Goal: Use online tool/utility: Utilize a website feature to perform a specific function

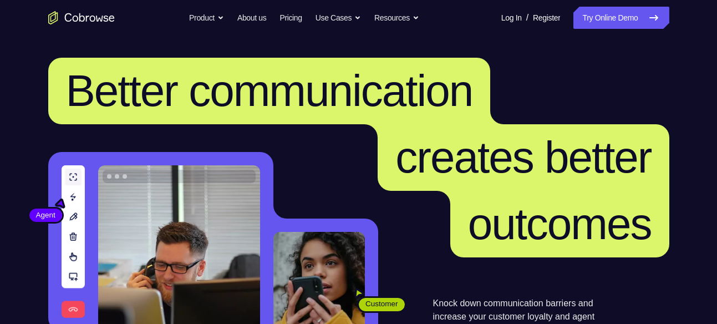
click at [585, 0] on nav "Go back Powerful, Flexible and Trustworthy. Avoid all extra friction for both A…" at bounding box center [358, 18] width 717 height 36
click at [581, 14] on link "Try Online Demo" at bounding box center [621, 18] width 95 height 22
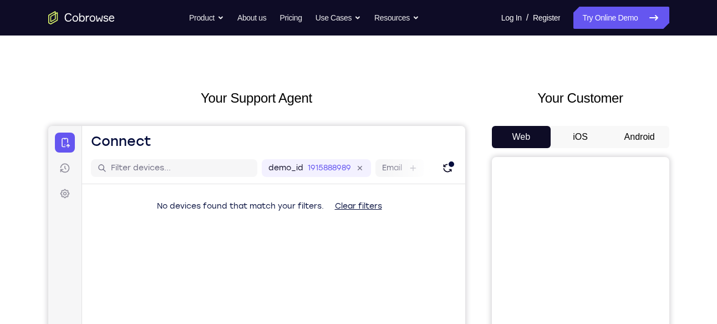
scroll to position [16, 0]
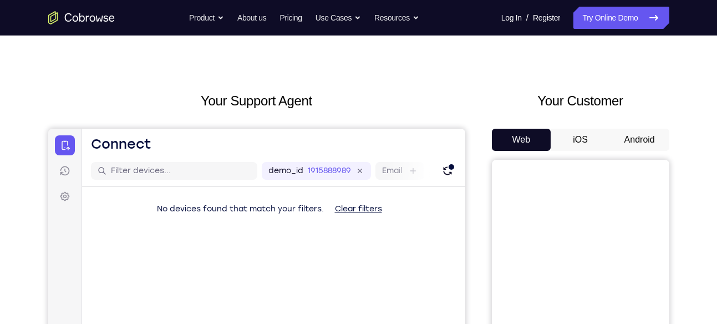
click at [644, 136] on button "Android" at bounding box center [639, 140] width 59 height 22
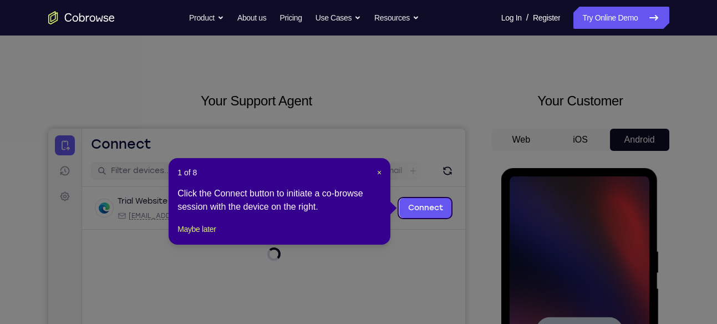
scroll to position [0, 0]
click at [379, 173] on span "×" at bounding box center [379, 172] width 4 height 9
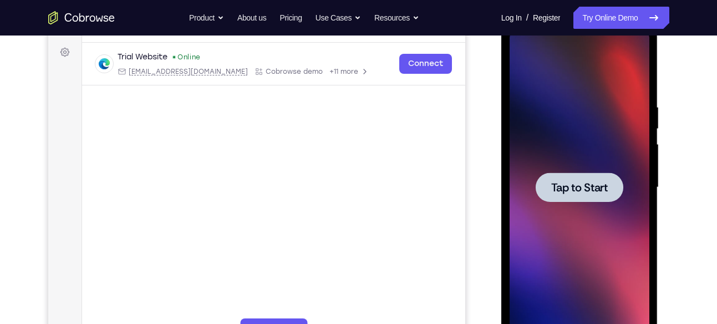
scroll to position [159, 0]
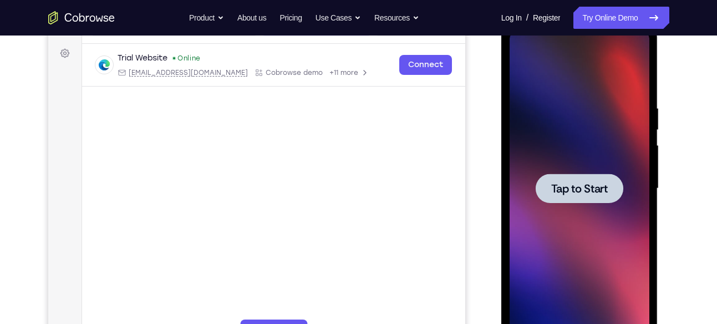
click at [587, 183] on span "Tap to Start" at bounding box center [579, 188] width 57 height 11
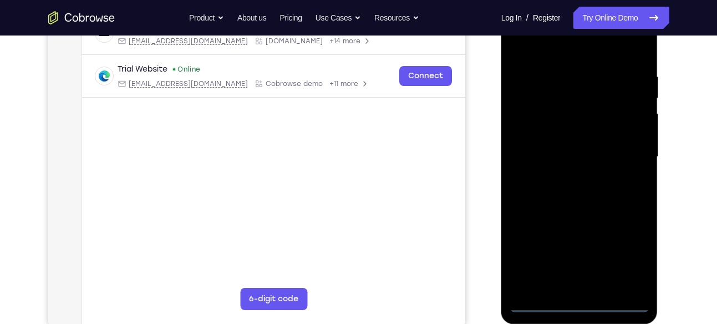
scroll to position [191, 0]
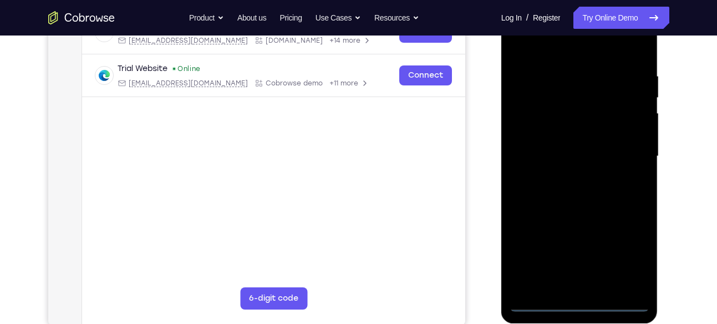
click at [580, 301] on div at bounding box center [580, 156] width 140 height 311
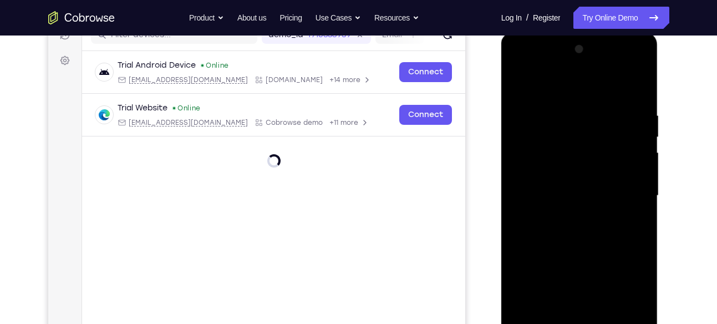
scroll to position [304, 0]
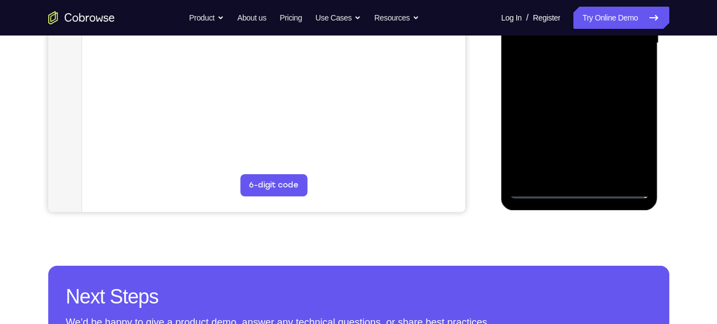
click at [576, 183] on div at bounding box center [580, 43] width 140 height 311
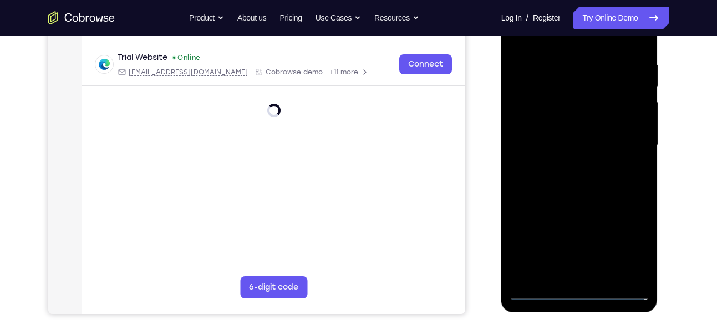
scroll to position [201, 0]
click at [630, 244] on div at bounding box center [580, 146] width 140 height 311
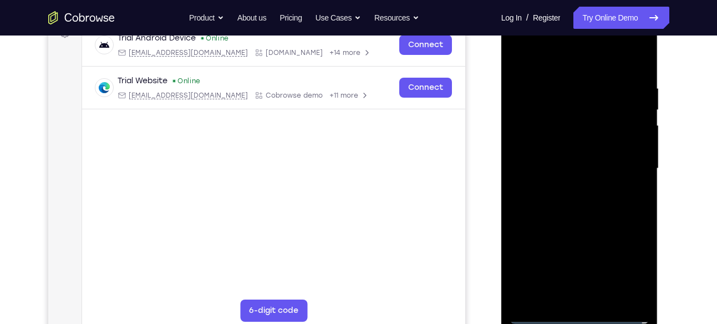
scroll to position [178, 0]
click at [632, 272] on div at bounding box center [580, 169] width 140 height 311
click at [554, 67] on div at bounding box center [580, 169] width 140 height 311
click at [623, 160] on div at bounding box center [580, 169] width 140 height 311
click at [566, 191] on div at bounding box center [580, 169] width 140 height 311
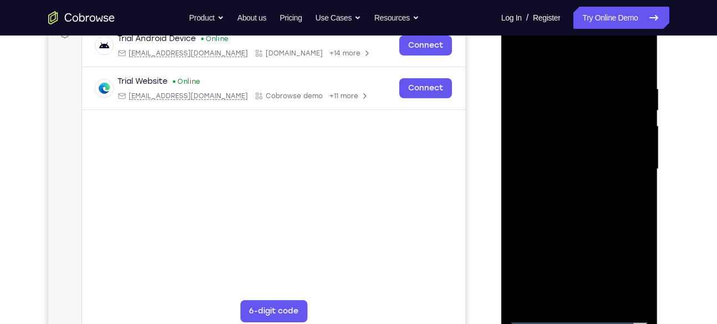
click at [556, 156] on div at bounding box center [580, 169] width 140 height 311
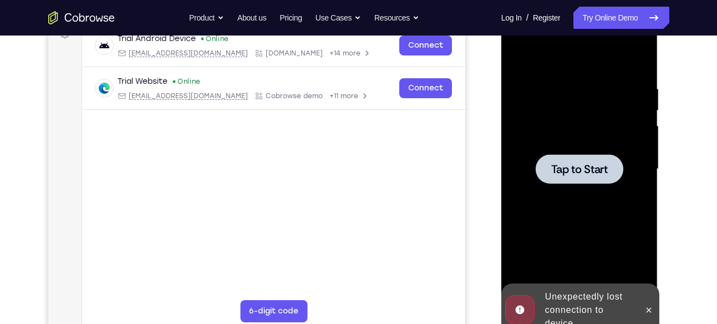
click at [556, 156] on div at bounding box center [580, 168] width 88 height 29
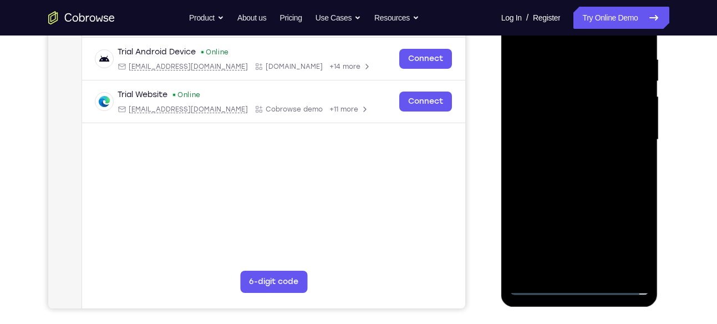
scroll to position [210, 0]
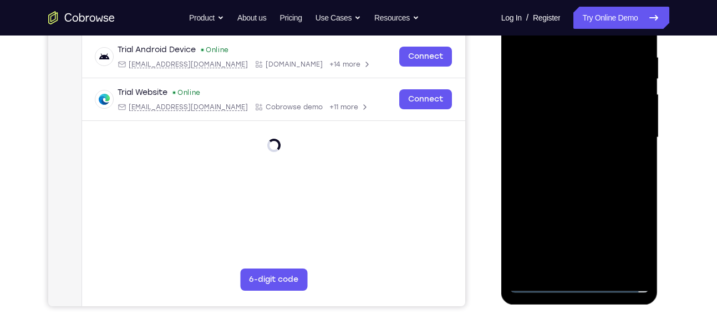
click at [577, 285] on div at bounding box center [580, 137] width 140 height 311
click at [627, 237] on div at bounding box center [580, 137] width 140 height 311
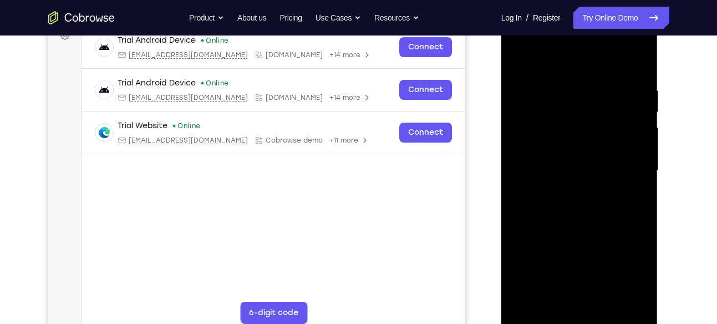
scroll to position [177, 0]
click at [560, 69] on div at bounding box center [580, 170] width 140 height 311
